Goal: Task Accomplishment & Management: Complete application form

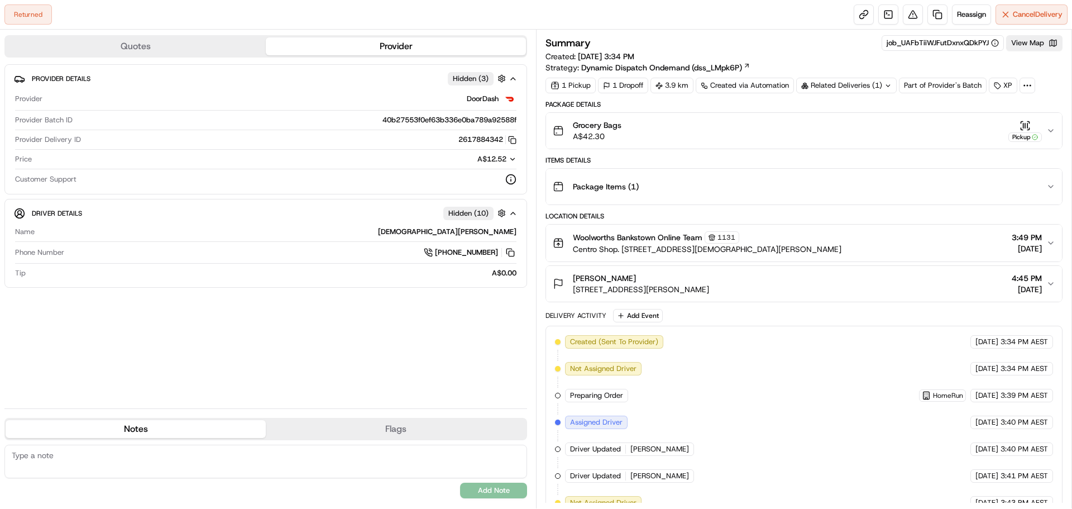
click at [827, 89] on div "Related Deliveries (1)" at bounding box center [846, 86] width 101 height 16
click at [848, 85] on div "Related Deliveries (1)" at bounding box center [846, 86] width 101 height 16
click at [935, 15] on link at bounding box center [937, 14] width 20 height 20
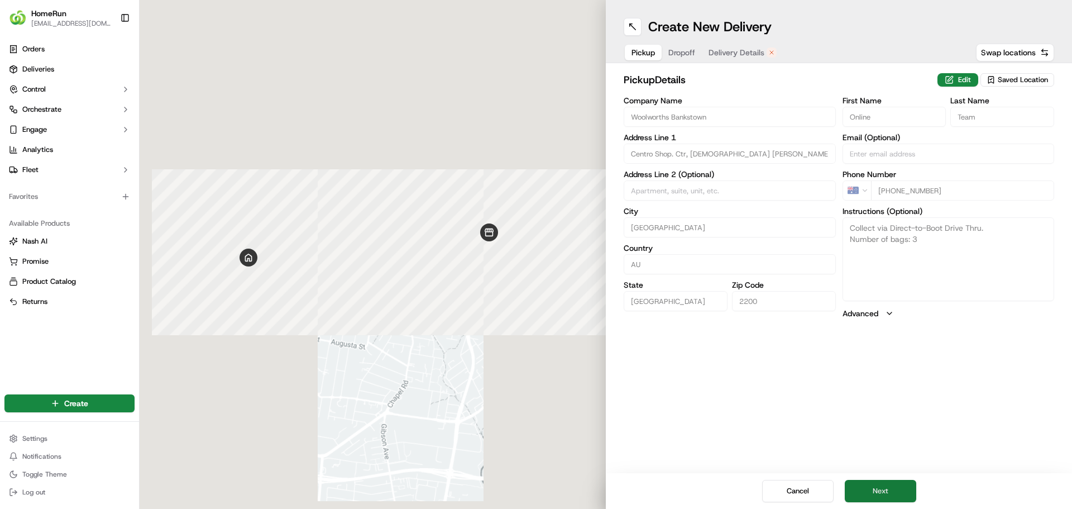
click at [876, 492] on button "Next" at bounding box center [880, 491] width 71 height 22
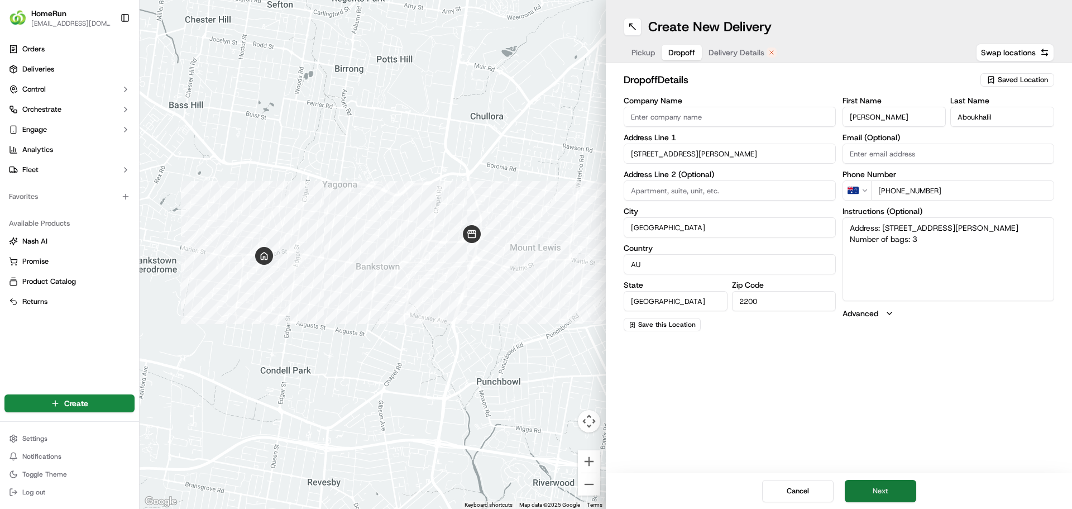
click at [876, 492] on button "Next" at bounding box center [880, 491] width 71 height 22
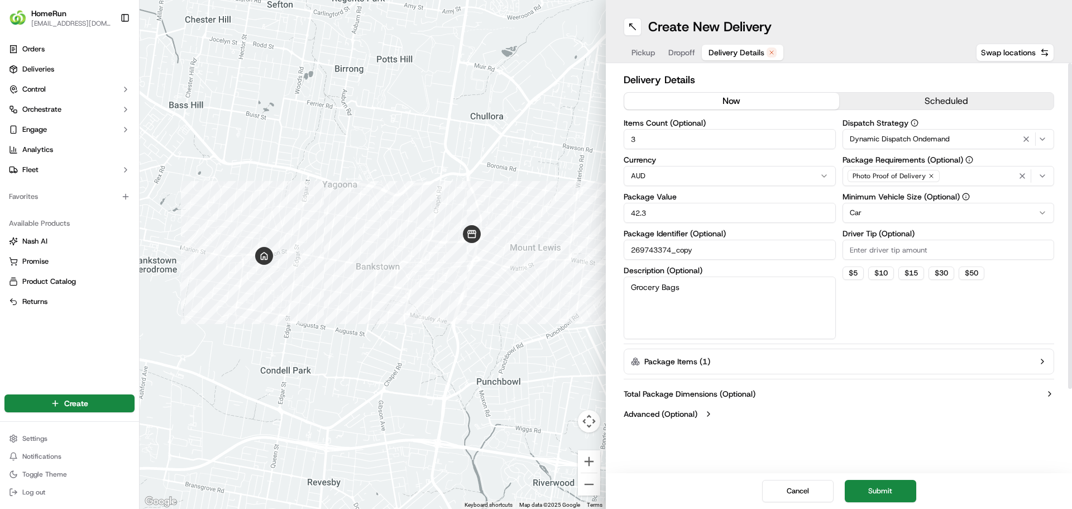
click at [738, 99] on button "now" at bounding box center [731, 101] width 215 height 17
click at [877, 487] on button "Submit" at bounding box center [880, 491] width 71 height 22
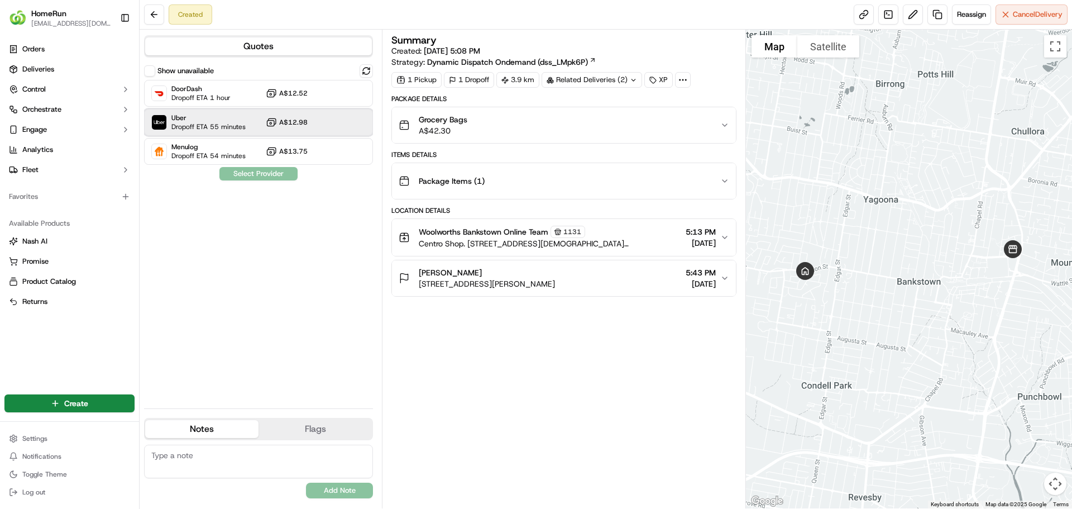
click at [207, 125] on span "Dropoff ETA 55 minutes" at bounding box center [208, 126] width 74 height 9
click at [251, 173] on button "Assign Provider" at bounding box center [258, 173] width 79 height 13
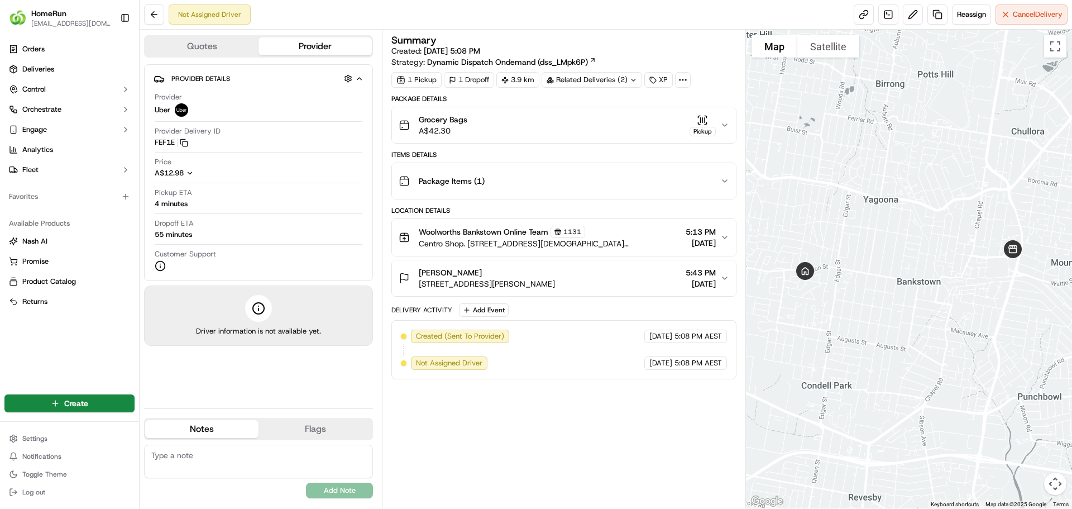
click at [429, 420] on div "Summary Created: 17/09/2025 5:08 PM Strategy: Dynamic Dispatch Ondemand (dss_LM…" at bounding box center [563, 268] width 345 height 467
click at [1020, 26] on div "Not Assigned Driver Reassign Cancel Delivery" at bounding box center [606, 15] width 932 height 30
click at [1020, 20] on button "Cancel Delivery" at bounding box center [1032, 14] width 72 height 20
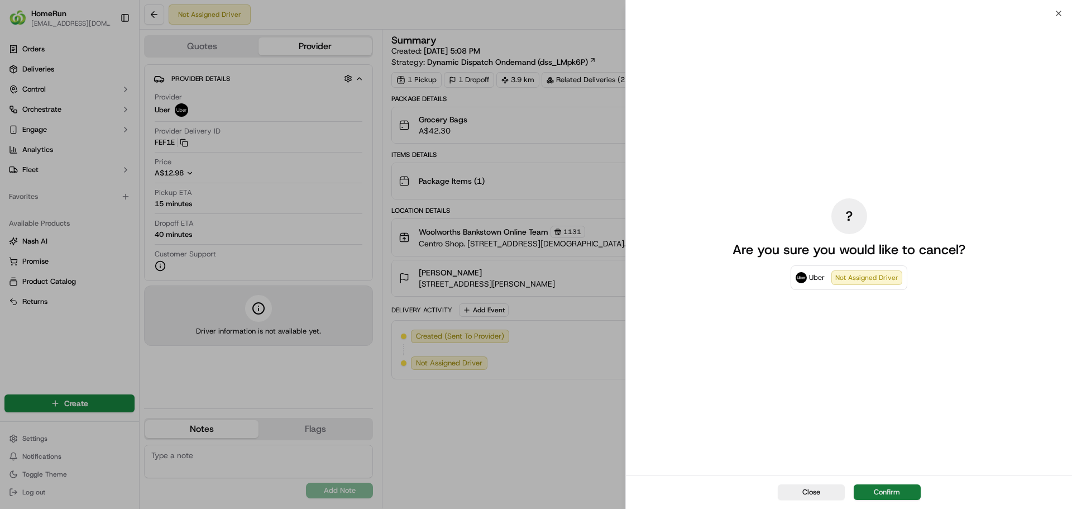
click at [871, 495] on button "Confirm" at bounding box center [887, 492] width 67 height 16
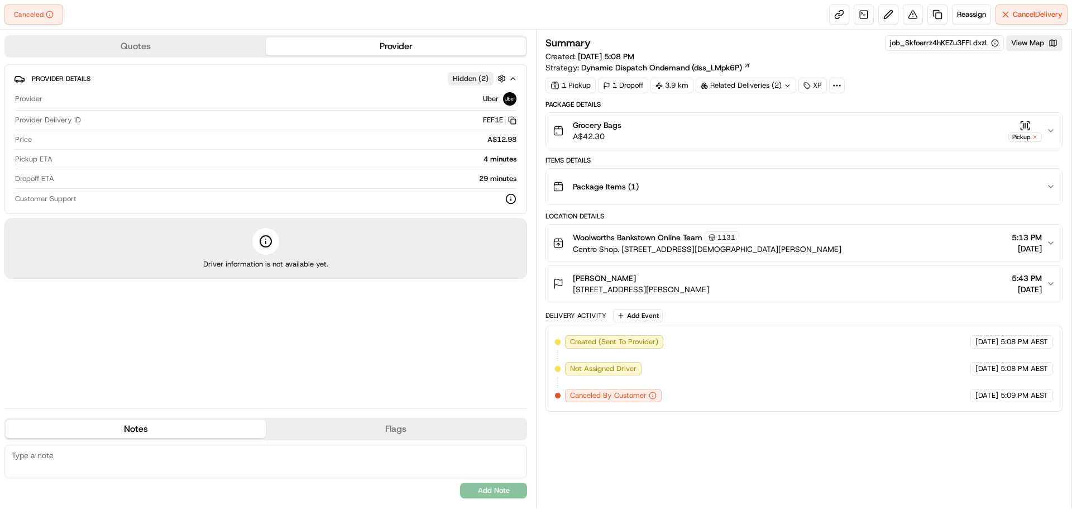
click at [730, 82] on div "Related Deliveries (2)" at bounding box center [746, 86] width 101 height 16
click at [734, 111] on span "ord_UAFbTiiWJFutDxnxQDkPYJ" at bounding box center [776, 111] width 103 height 10
click at [348, 336] on div "Provider Details Hidden ( 2 ) Provider Uber Provider Delivery ID FEF1E Copy del…" at bounding box center [265, 231] width 523 height 335
